Goal: Find specific page/section: Find specific page/section

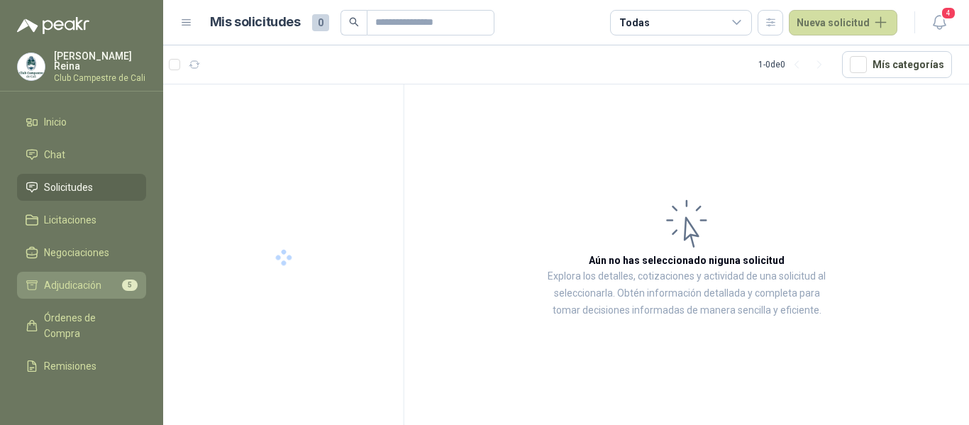
click at [103, 280] on li "Adjudicación 5" at bounding box center [82, 285] width 112 height 16
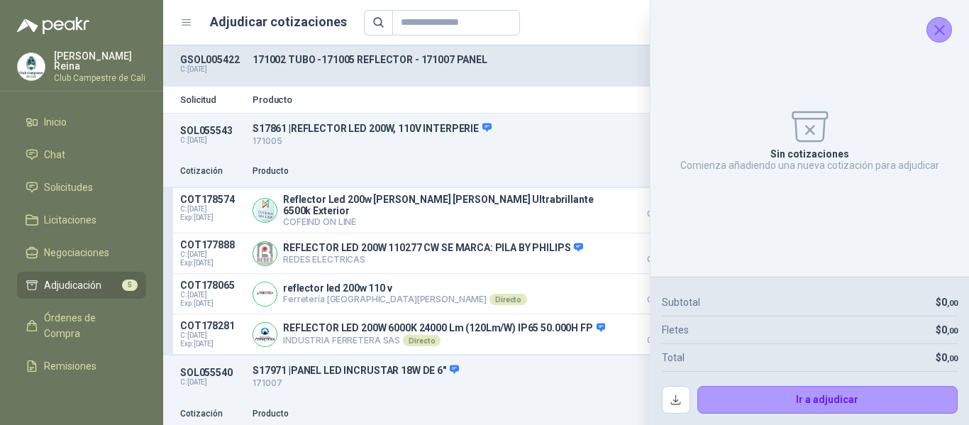
click at [943, 35] on icon "Cerrar" at bounding box center [940, 30] width 18 height 18
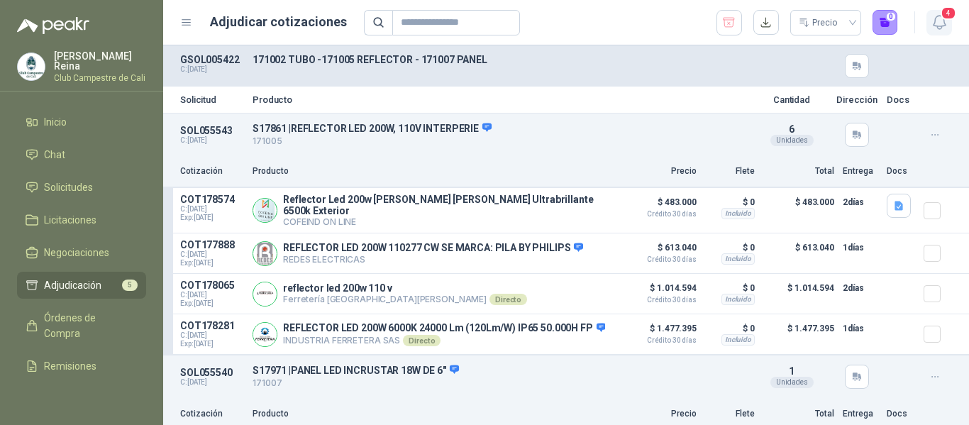
click at [945, 10] on span "4" at bounding box center [949, 12] width 16 height 13
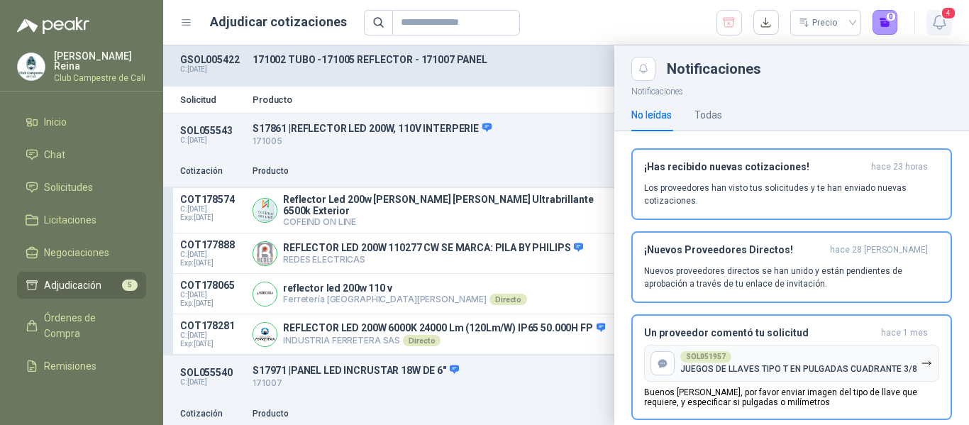
click at [956, 17] on span "4" at bounding box center [949, 12] width 16 height 13
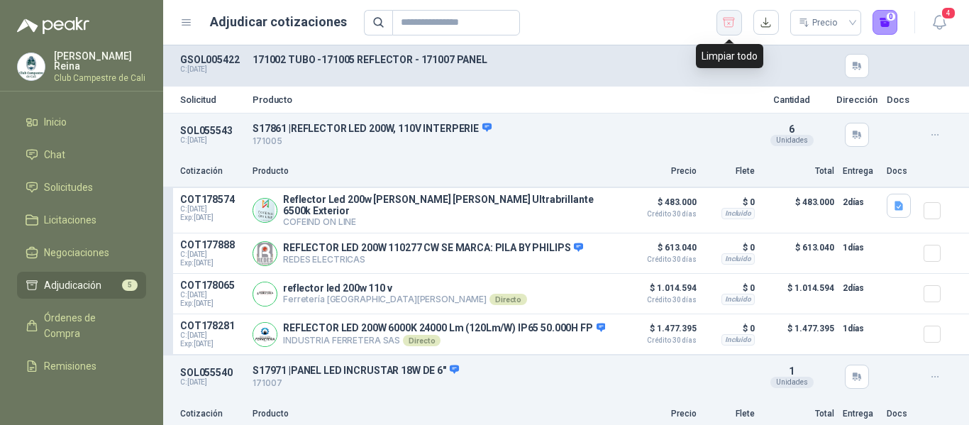
click at [731, 22] on icon "button" at bounding box center [729, 22] width 11 height 9
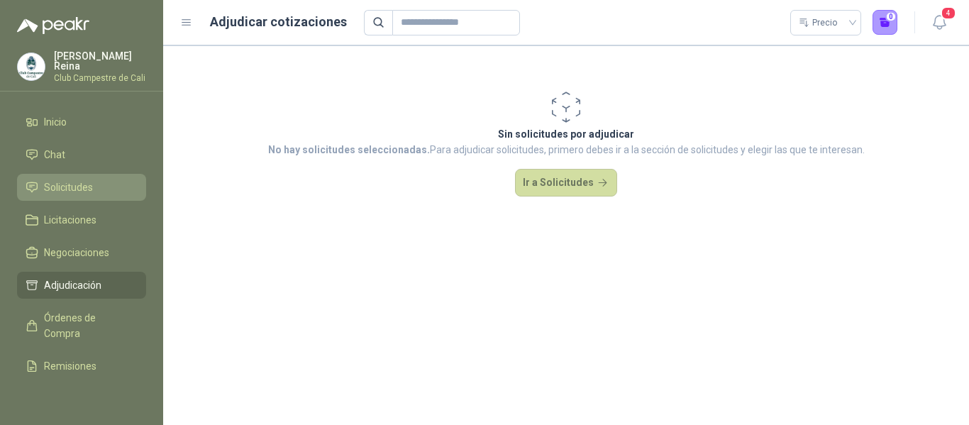
click at [76, 186] on span "Solicitudes" at bounding box center [68, 187] width 49 height 16
